Goal: Use online tool/utility: Use online tool/utility

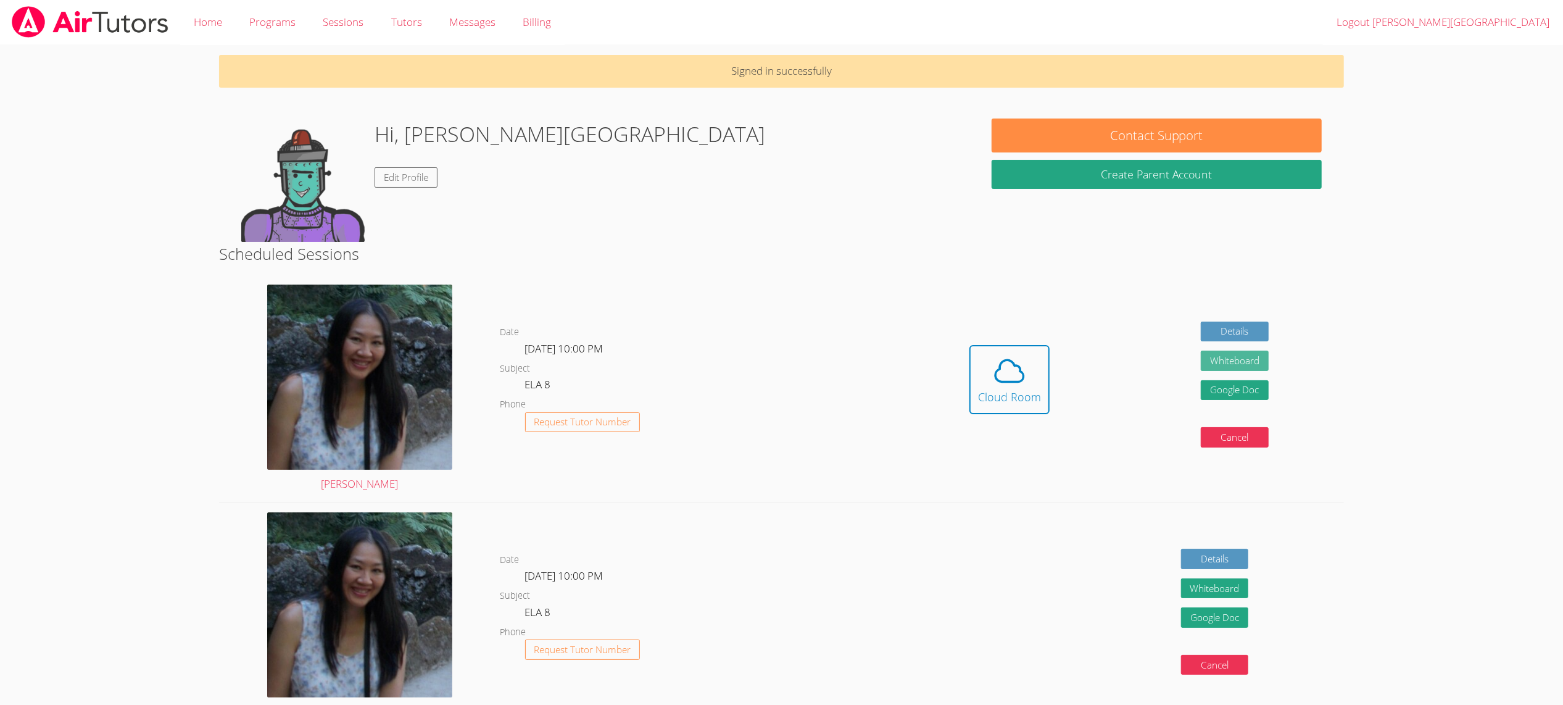
click at [1225, 363] on button "Whiteboard" at bounding box center [1235, 360] width 68 height 20
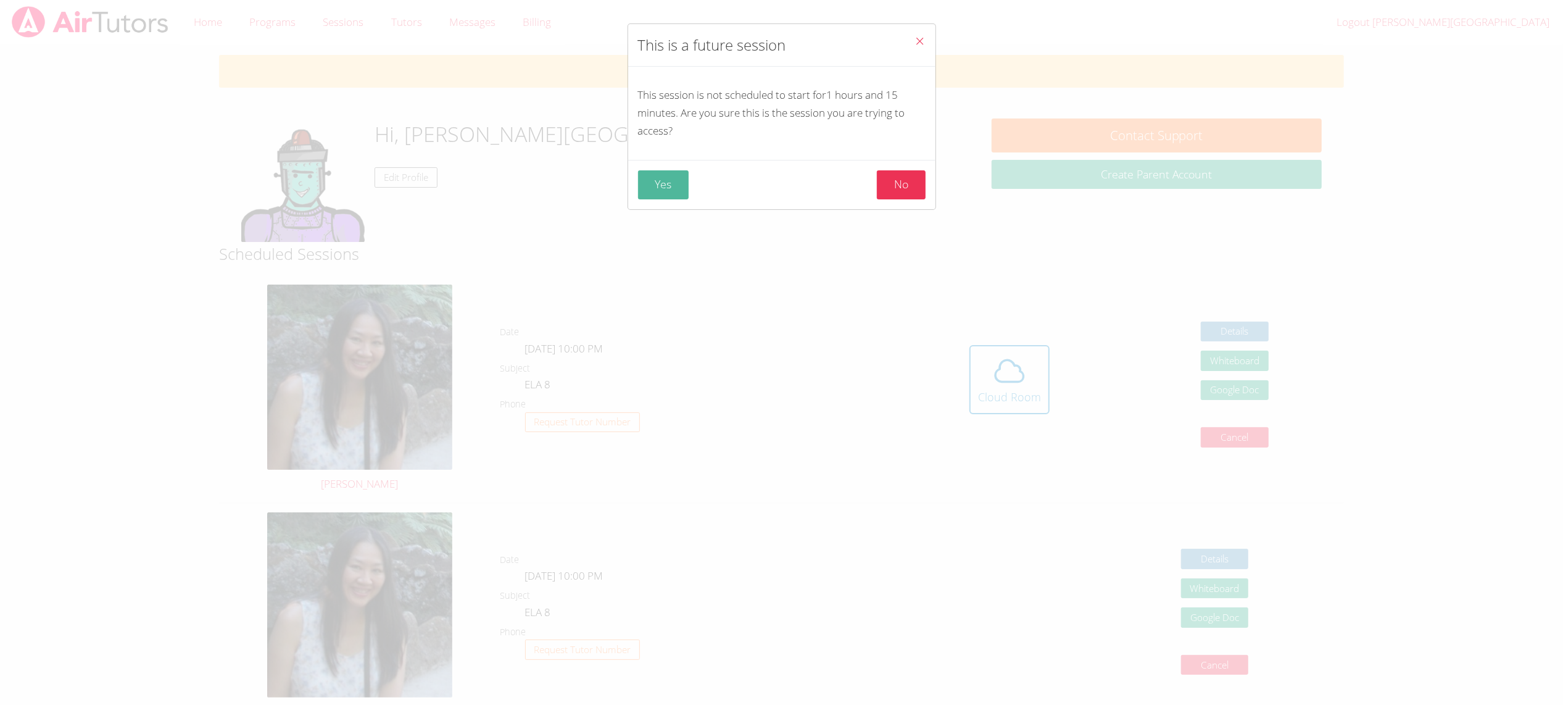
click at [655, 181] on button "Yes" at bounding box center [663, 184] width 51 height 29
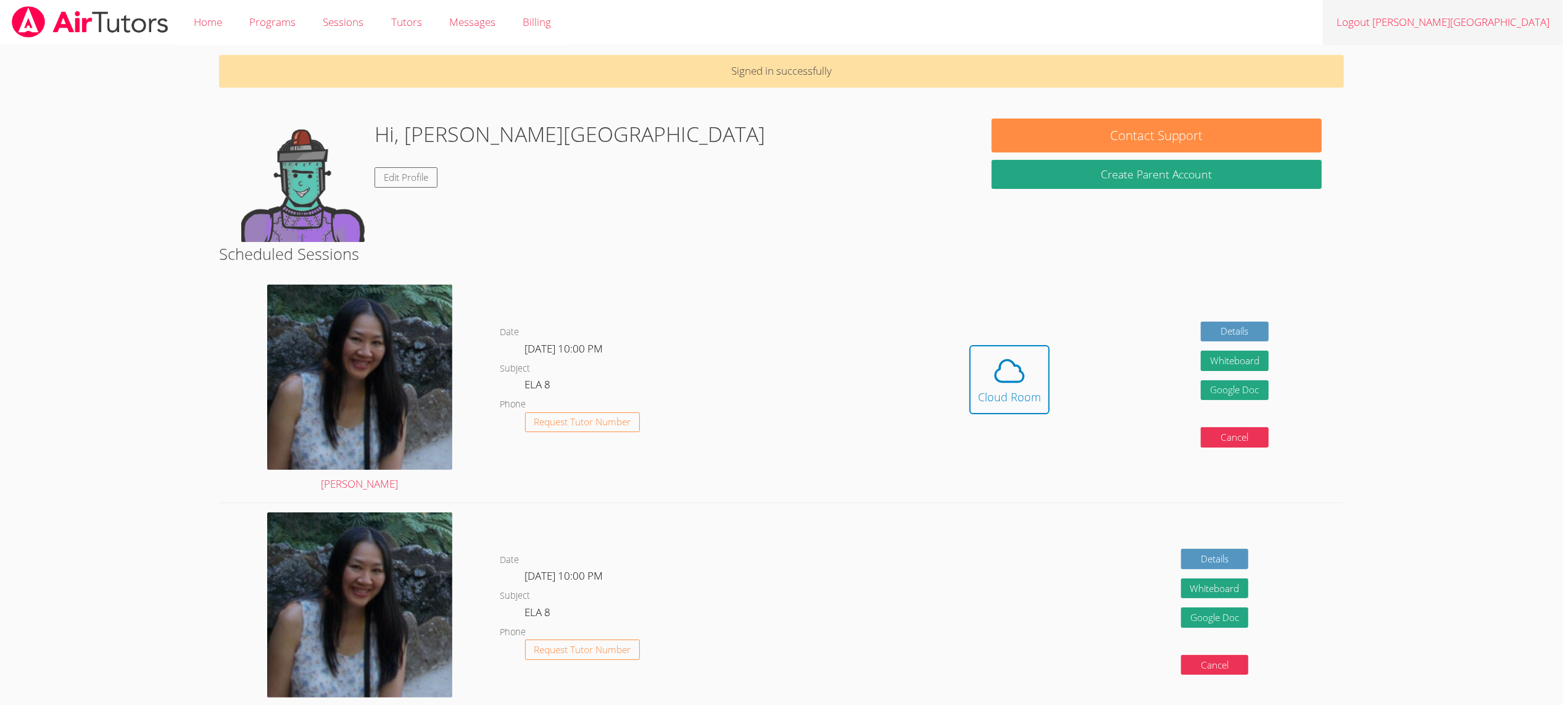
click at [1523, 23] on link "Logout Quoc-Anh" at bounding box center [1443, 22] width 240 height 45
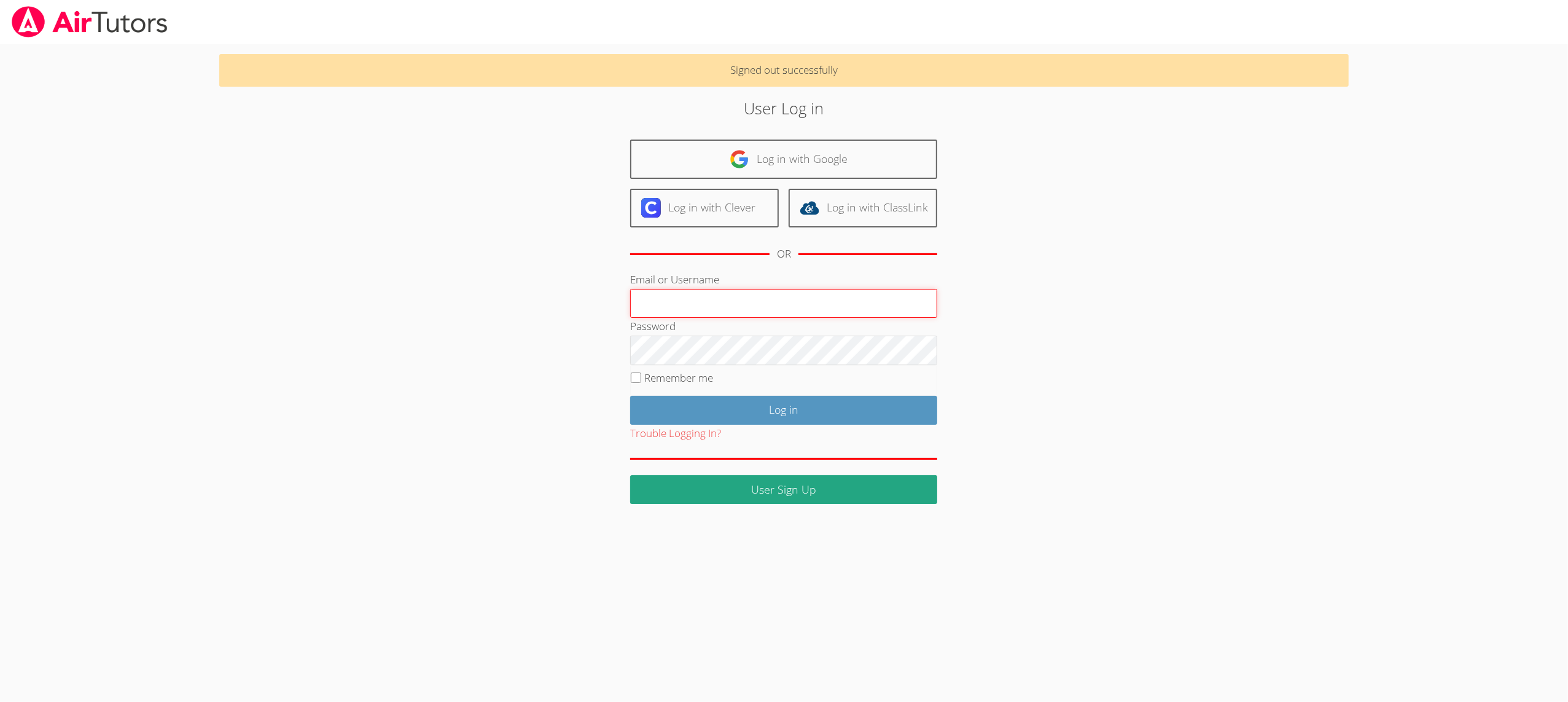
click at [678, 311] on input "Email or Username" at bounding box center [784, 304] width 307 height 30
type input "khanglam"
click at [671, 417] on input "Log in" at bounding box center [784, 409] width 307 height 29
